Goal: Navigation & Orientation: Find specific page/section

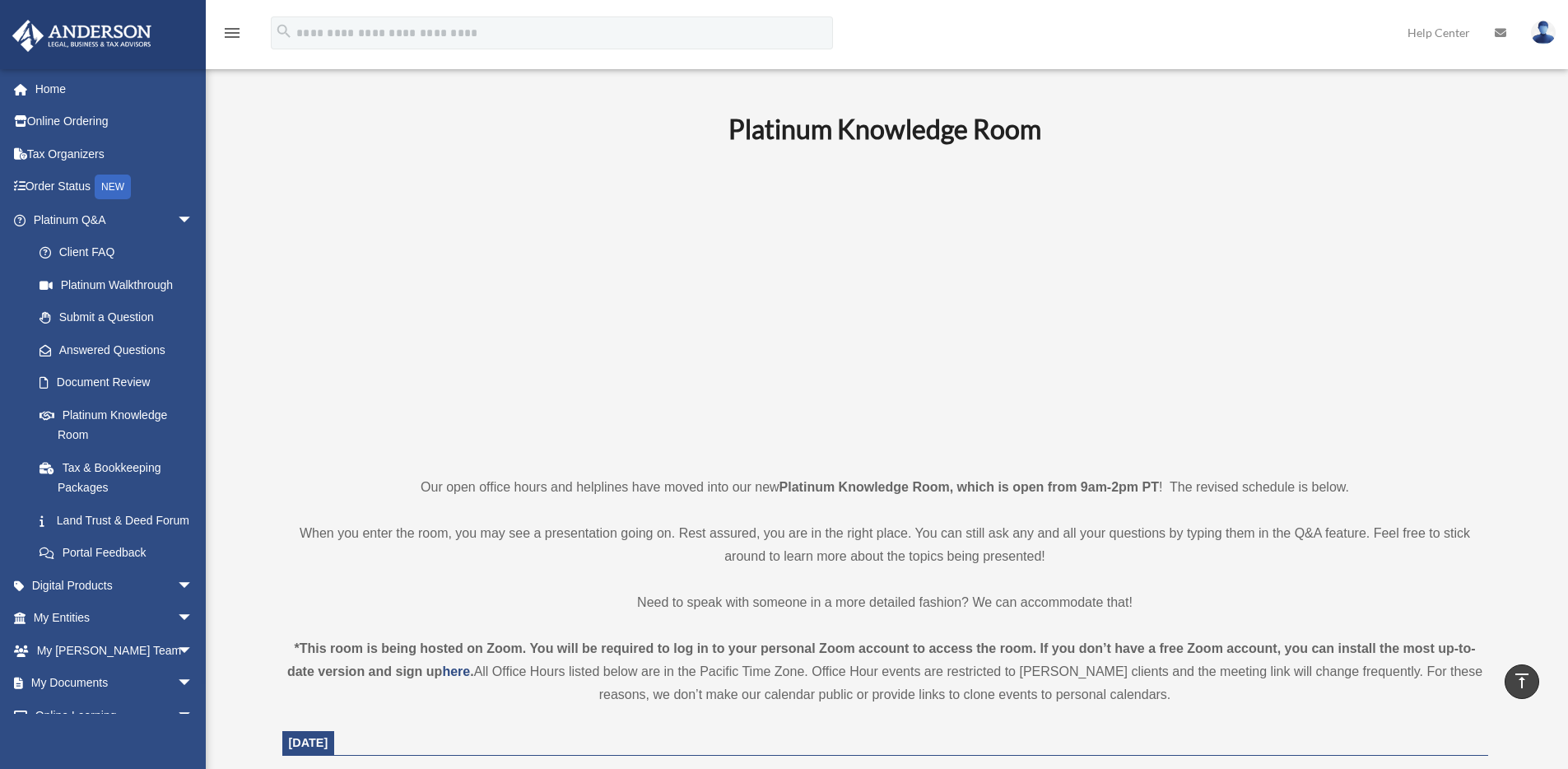
scroll to position [552, 0]
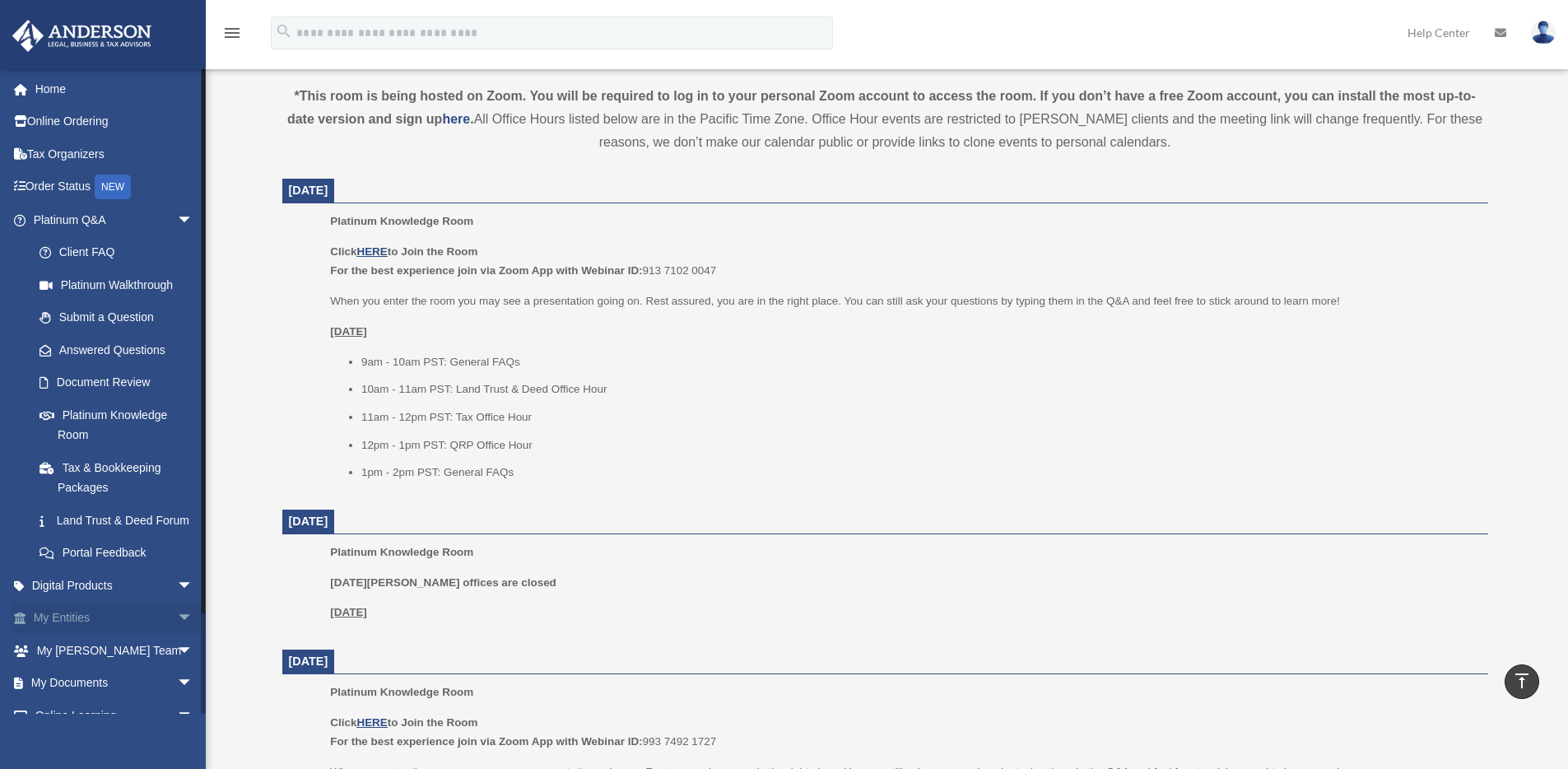
click at [89, 635] on link "My Entities arrow_drop_down" at bounding box center [115, 618] width 207 height 33
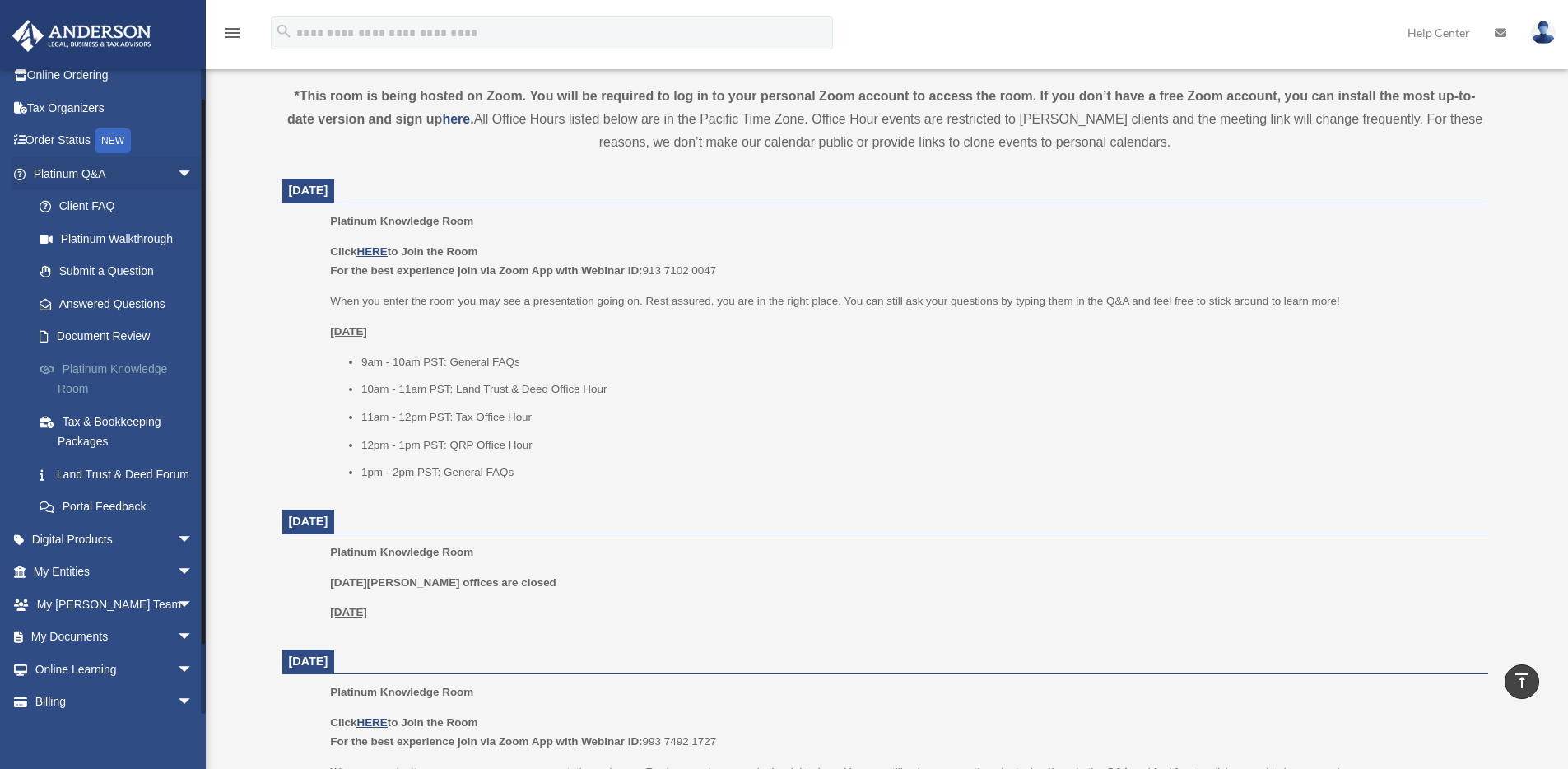
scroll to position [107, 0]
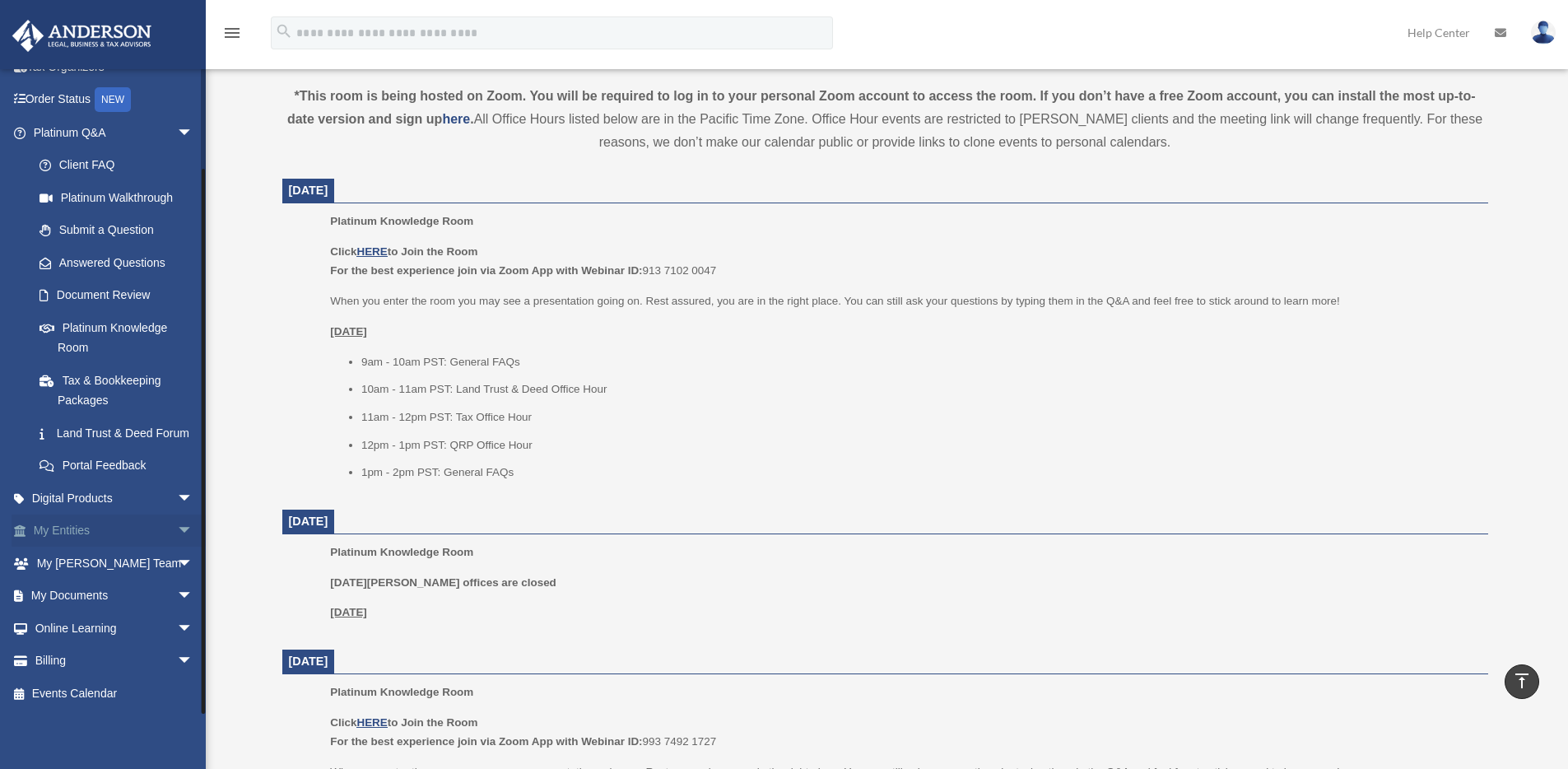
click at [177, 529] on span "arrow_drop_down" at bounding box center [193, 531] width 33 height 33
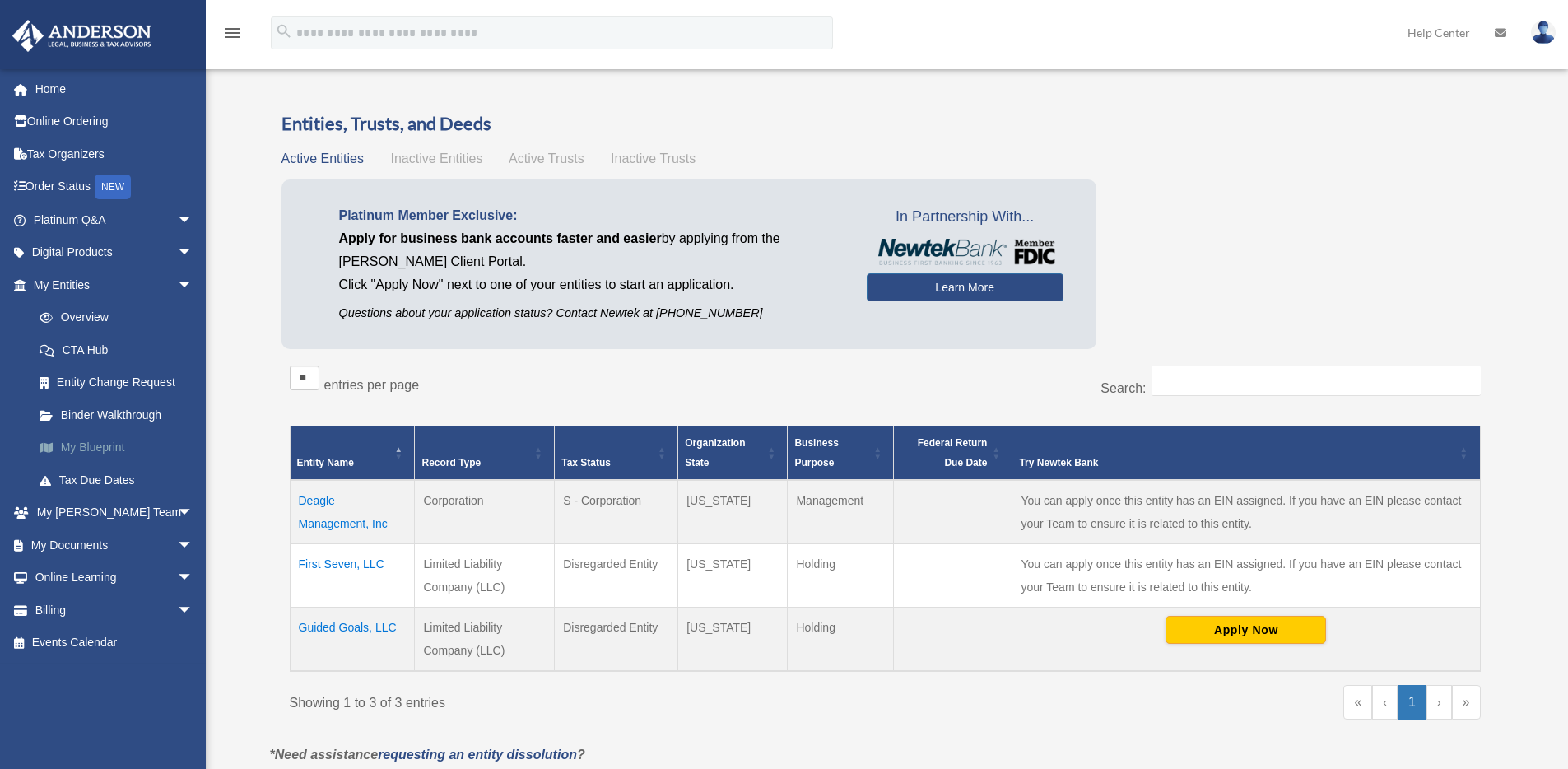
click at [98, 447] on link "My Blueprint" at bounding box center [120, 448] width 195 height 33
